Goal: Task Accomplishment & Management: Manage account settings

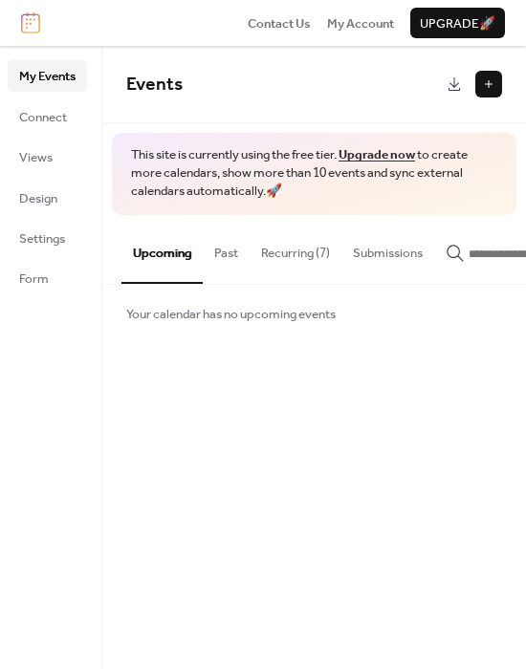
click at [302, 254] on button "Recurring (7)" at bounding box center [296, 248] width 92 height 67
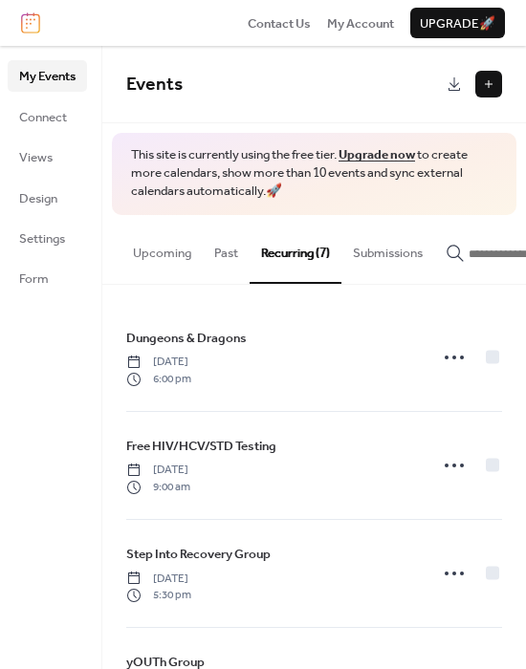
click at [45, 182] on ul "My Events Connect Views Design Settings Form" at bounding box center [47, 176] width 79 height 233
click at [47, 192] on span "Design" at bounding box center [38, 198] width 38 height 19
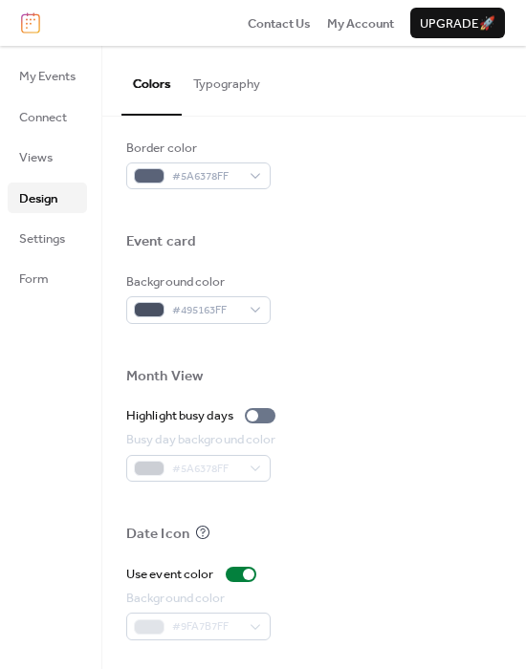
scroll to position [911, 0]
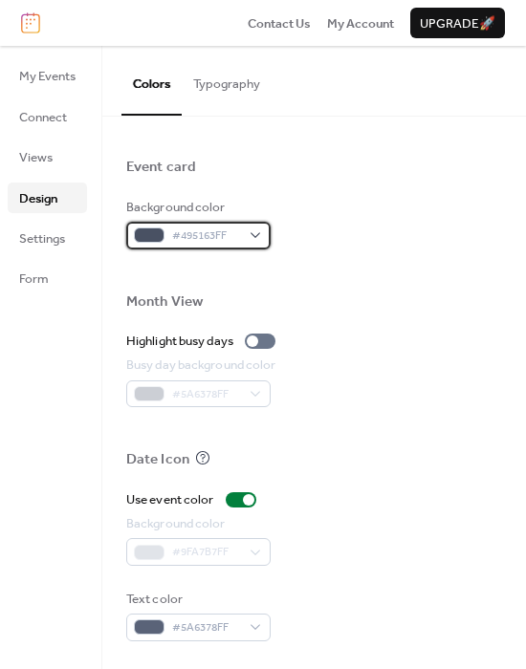
click at [262, 235] on div "#495163FF" at bounding box center [198, 235] width 144 height 27
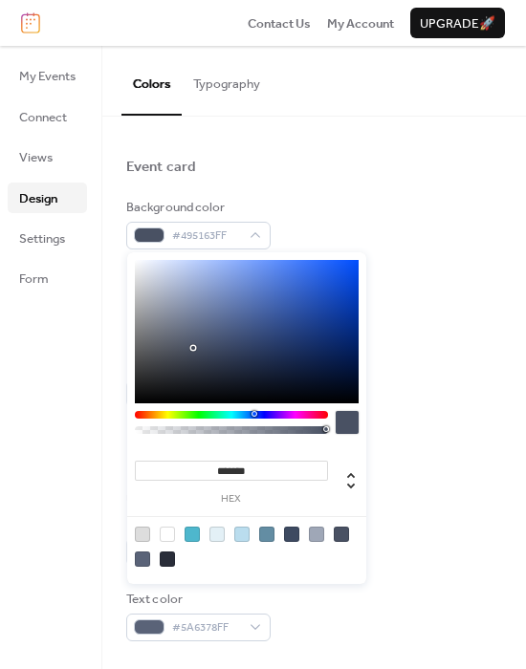
click at [353, 417] on div at bounding box center [347, 422] width 23 height 23
click at [345, 417] on div at bounding box center [347, 422] width 23 height 23
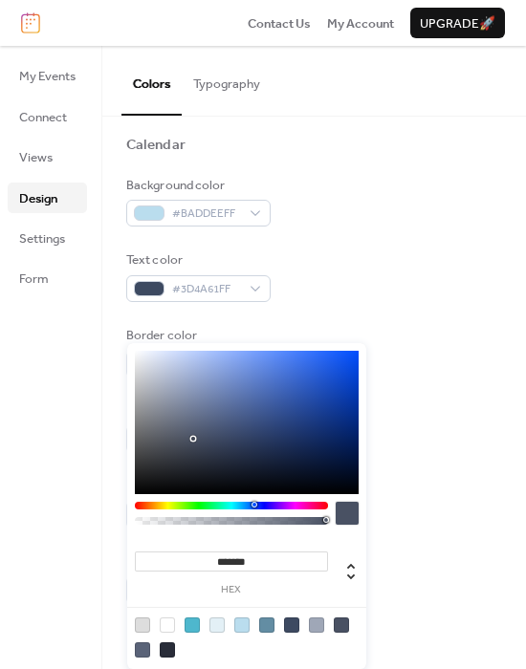
scroll to position [136, 0]
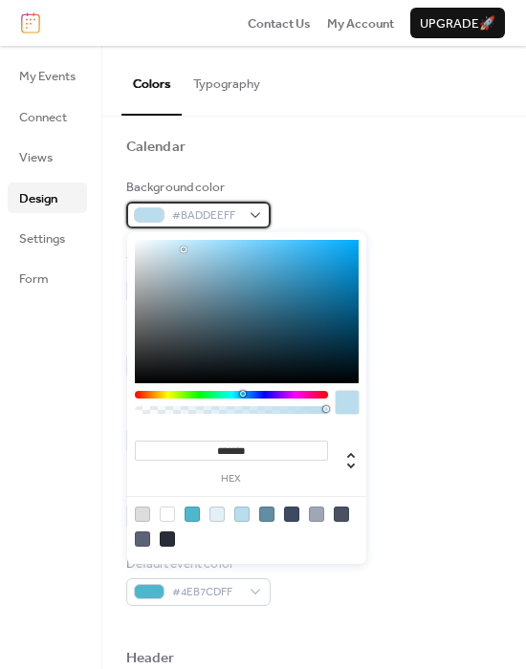
click at [204, 215] on span "#BADDEEFF" at bounding box center [206, 216] width 68 height 19
drag, startPoint x: 235, startPoint y: 215, endPoint x: 116, endPoint y: 212, distance: 119.6
copy div "#BADDEEFF"
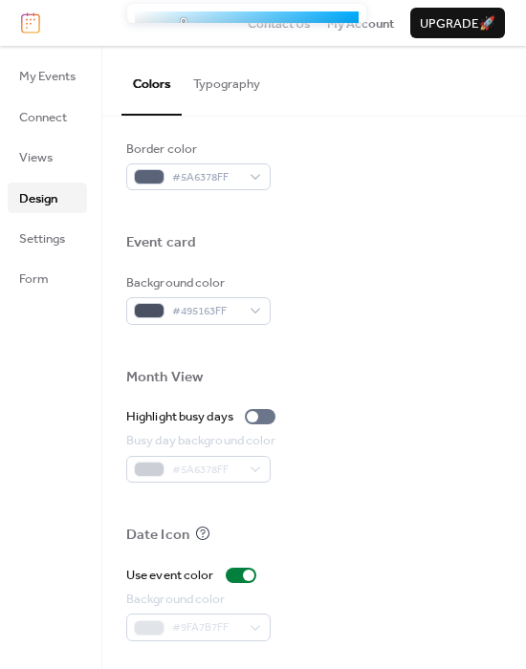
scroll to position [837, 0]
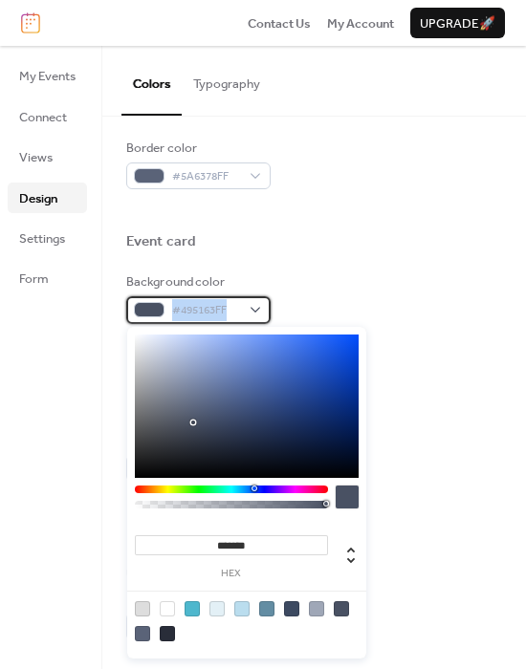
drag, startPoint x: 235, startPoint y: 304, endPoint x: 139, endPoint y: 312, distance: 96.9
click at [139, 312] on div "#495163FF" at bounding box center [198, 309] width 144 height 27
drag, startPoint x: 274, startPoint y: 543, endPoint x: 112, endPoint y: 532, distance: 163.0
click at [112, 532] on body "Contact Us My Account Upgrade 🚀 My Events Connect Views Design Settings Form De…" at bounding box center [263, 334] width 526 height 669
paste input "**"
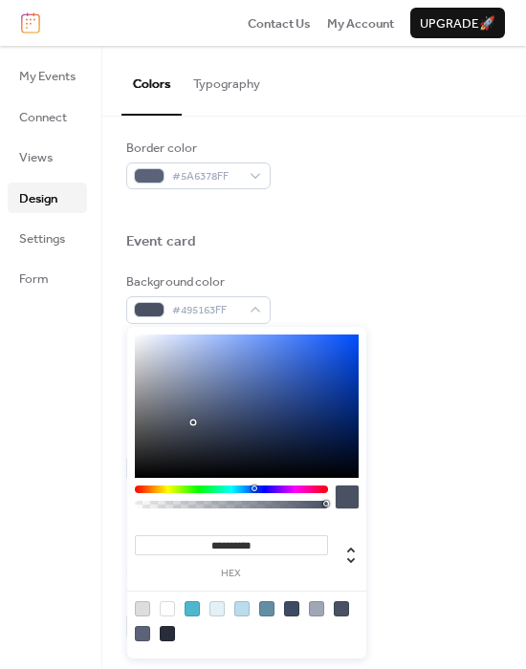
type input "*********"
click at [446, 482] on div at bounding box center [314, 503] width 376 height 43
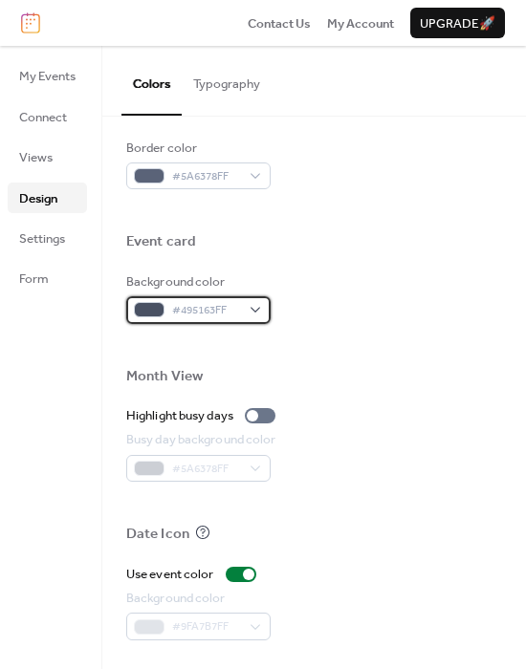
click at [228, 309] on span "#495163FF" at bounding box center [206, 310] width 68 height 19
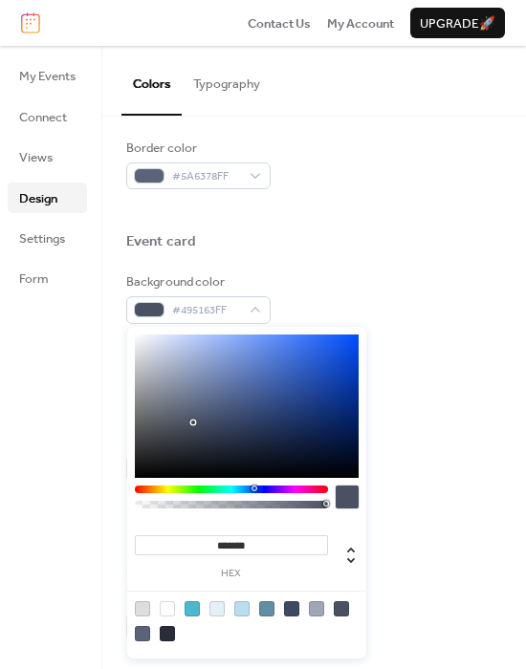
drag, startPoint x: 251, startPoint y: 545, endPoint x: 122, endPoint y: 552, distance: 128.3
click at [122, 552] on body "Contact Us My Account Upgrade 🚀 My Events Connect Views Design Settings Form De…" at bounding box center [263, 334] width 526 height 669
paste input "**"
drag, startPoint x: 275, startPoint y: 549, endPoint x: 208, endPoint y: 561, distance: 68.1
click at [208, 561] on div "********* hex" at bounding box center [231, 556] width 193 height 47
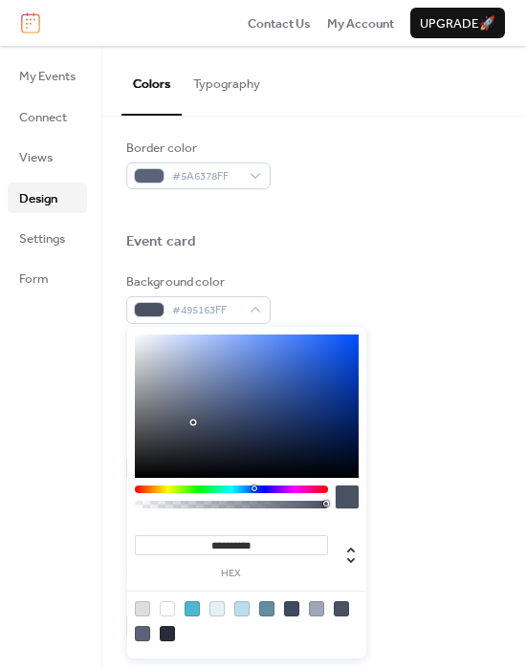
click at [205, 540] on input "*********" at bounding box center [231, 546] width 193 height 20
type input "********"
click at [425, 473] on div "Busy day background color #5A6378FF" at bounding box center [314, 456] width 376 height 52
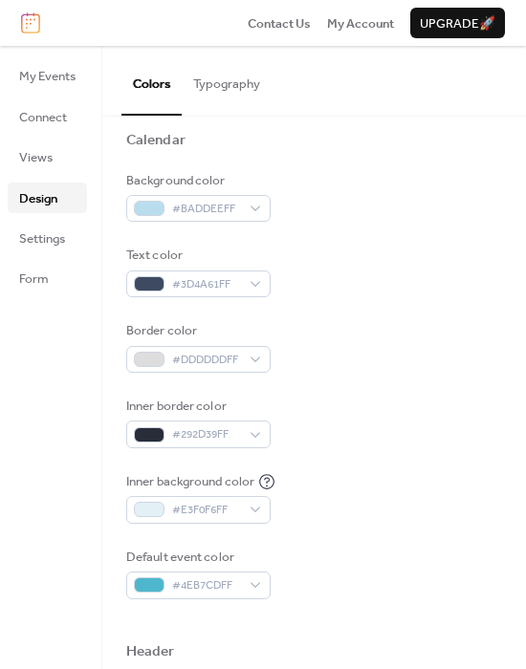
scroll to position [0, 0]
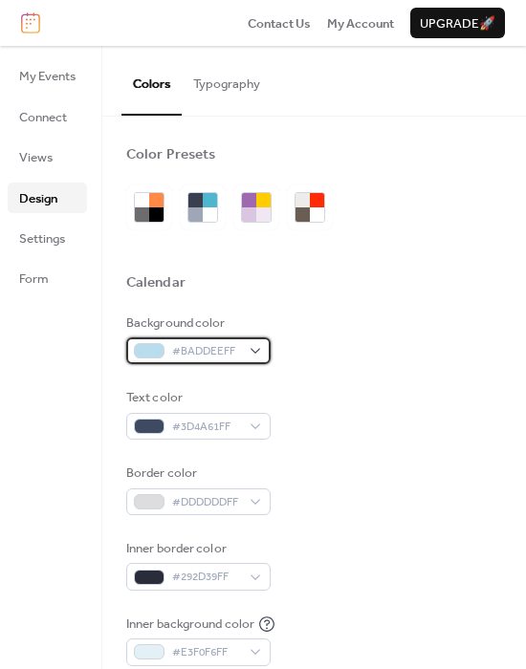
click at [185, 346] on span "#BADDEEFF" at bounding box center [206, 351] width 68 height 19
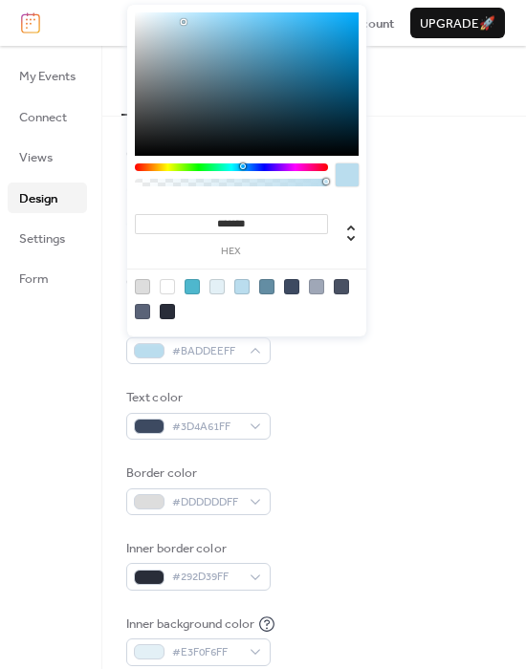
drag, startPoint x: 268, startPoint y: 230, endPoint x: 214, endPoint y: 236, distance: 54.0
click at [214, 236] on div "******* hex" at bounding box center [231, 233] width 193 height 47
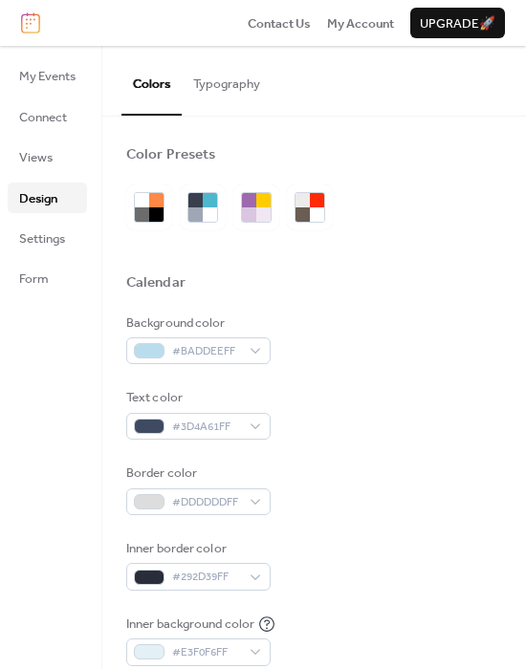
click at [344, 407] on div "Text color #3D4A61FF" at bounding box center [314, 414] width 376 height 52
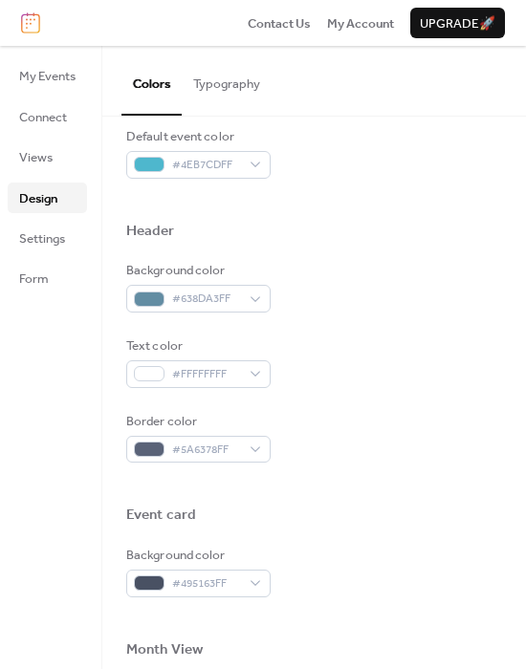
scroll to position [564, 0]
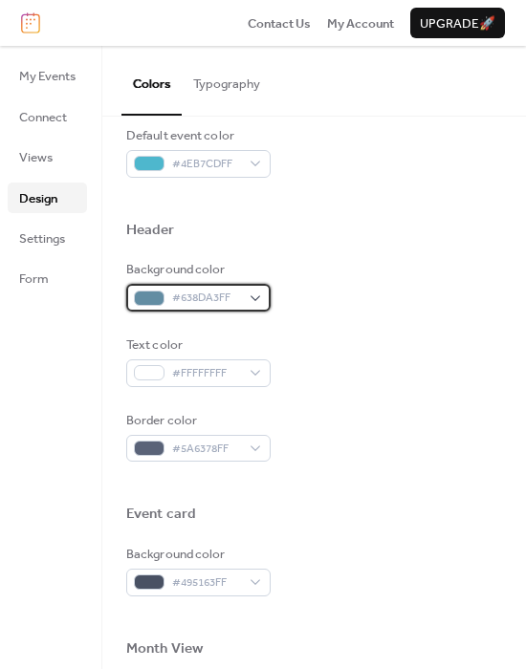
click at [195, 294] on span "#638DA3FF" at bounding box center [206, 298] width 68 height 19
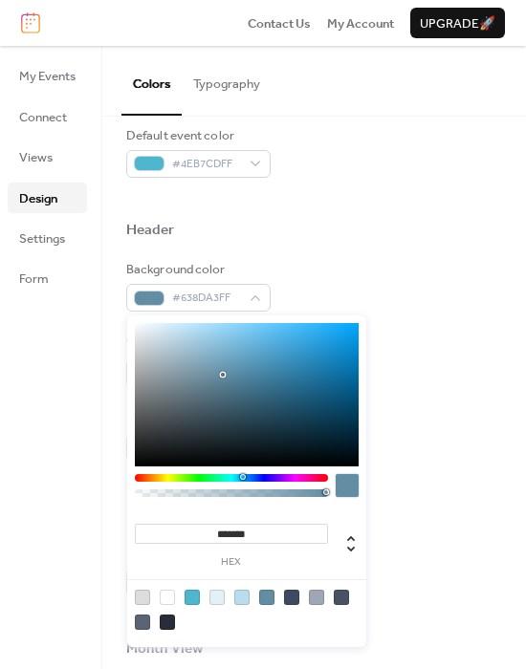
click at [256, 531] on input "*******" at bounding box center [231, 534] width 193 height 20
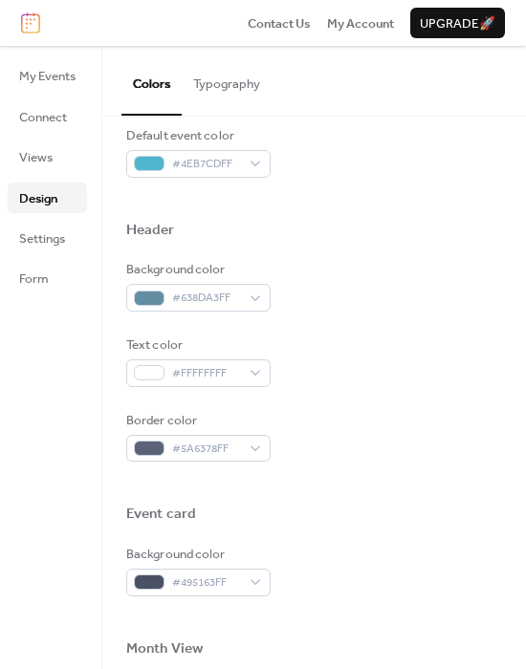
click at [361, 252] on div at bounding box center [314, 252] width 376 height 15
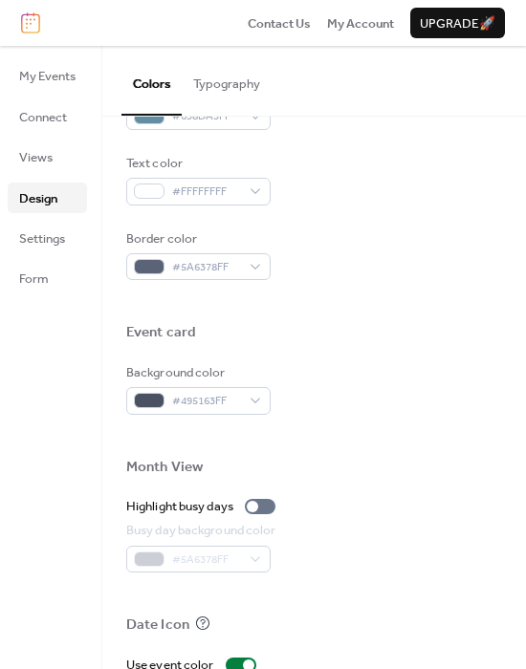
scroll to position [747, 0]
click at [210, 376] on div "Background color" at bounding box center [196, 371] width 141 height 19
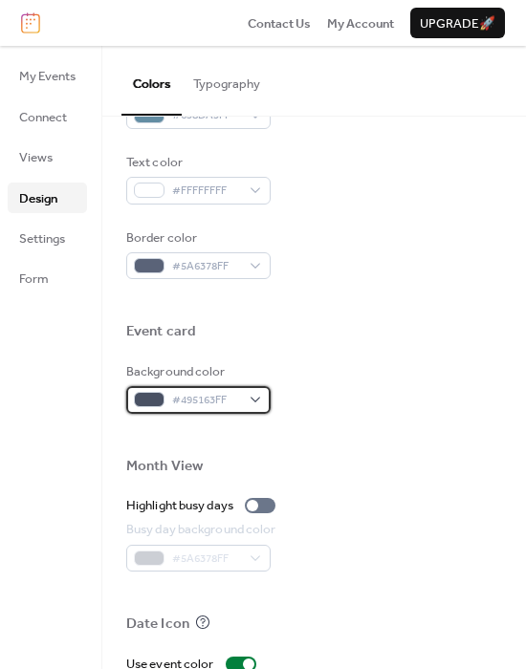
click at [213, 394] on span "#495163FF" at bounding box center [206, 400] width 68 height 19
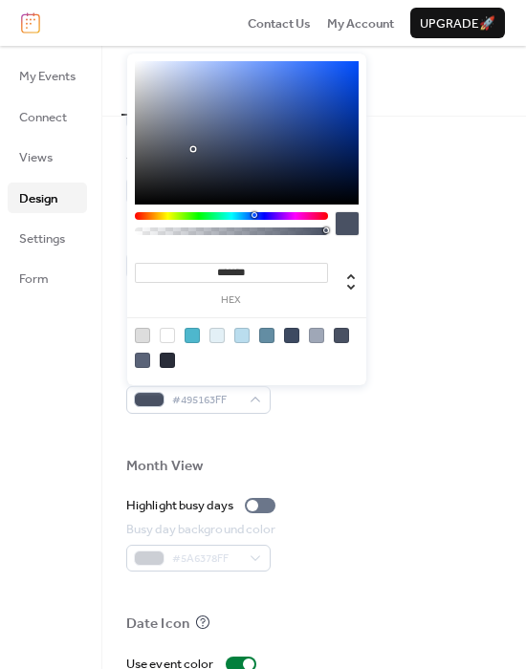
drag, startPoint x: 261, startPoint y: 276, endPoint x: 122, endPoint y: 279, distance: 138.7
click at [122, 279] on body "Contact Us My Account Upgrade 🚀 My Events Connect Views Design Settings Form De…" at bounding box center [263, 334] width 526 height 669
paste input
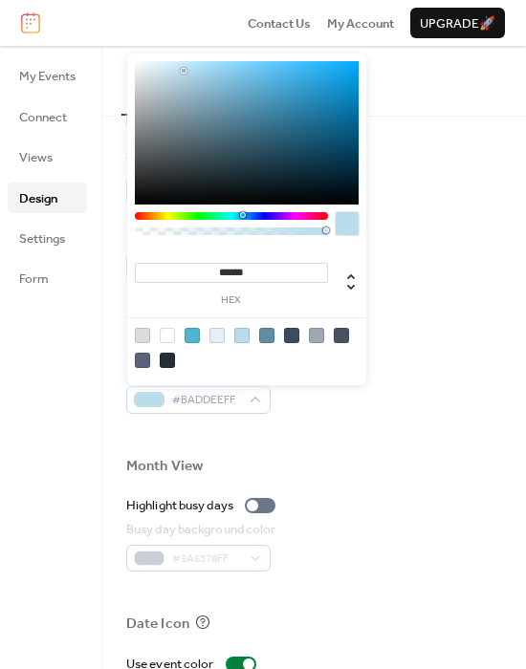
type input "******"
click at [398, 334] on div "Event card" at bounding box center [314, 334] width 376 height 24
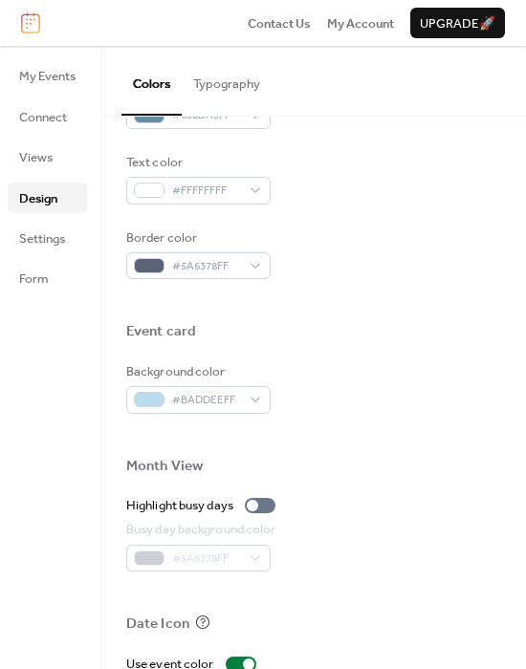
scroll to position [911, 0]
